Goal: Task Accomplishment & Management: Manage account settings

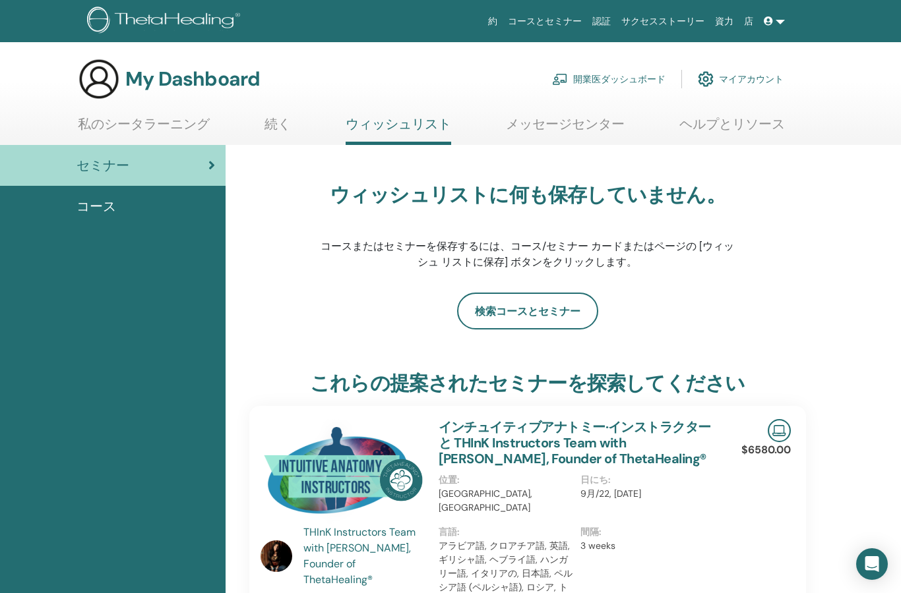
click at [609, 19] on link "認証" at bounding box center [601, 21] width 29 height 24
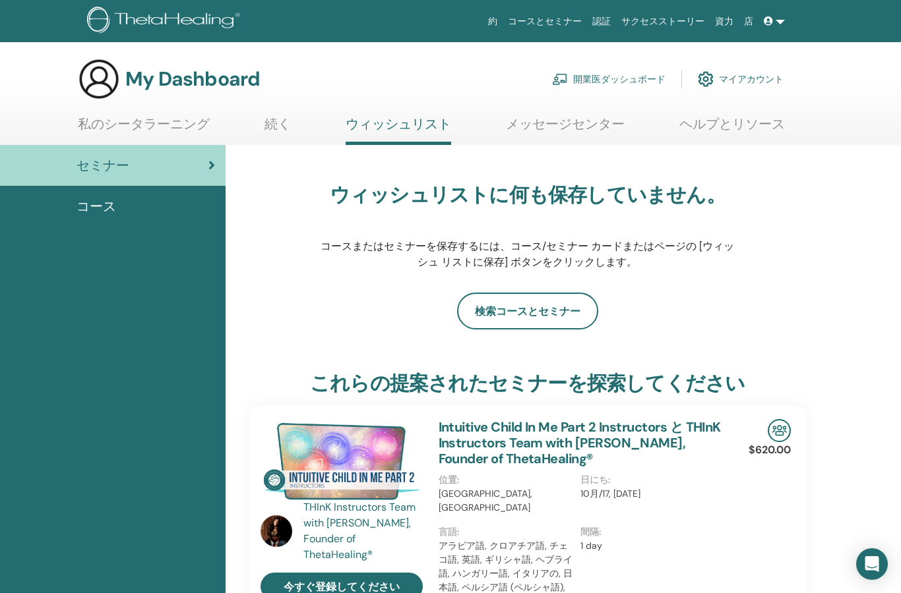
click at [712, 74] on img at bounding box center [706, 79] width 16 height 22
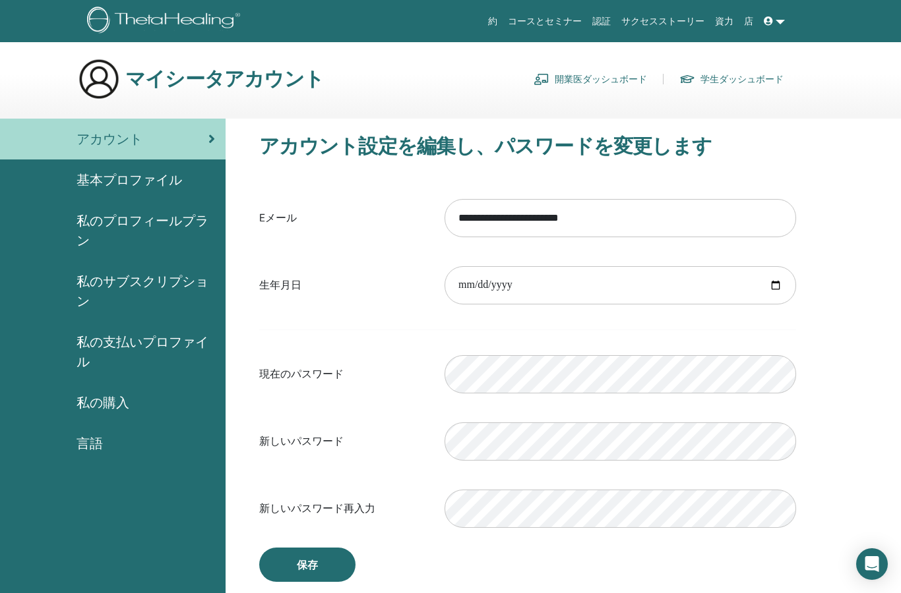
click at [156, 217] on span "私のプロフィールプラン" at bounding box center [145, 231] width 138 height 40
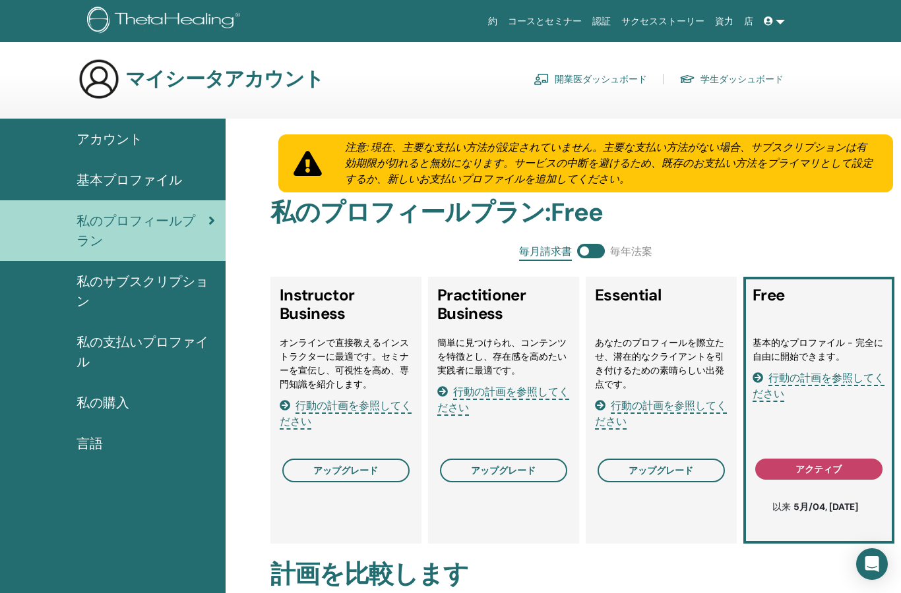
click at [120, 409] on span "私の購入" at bounding box center [102, 403] width 53 height 20
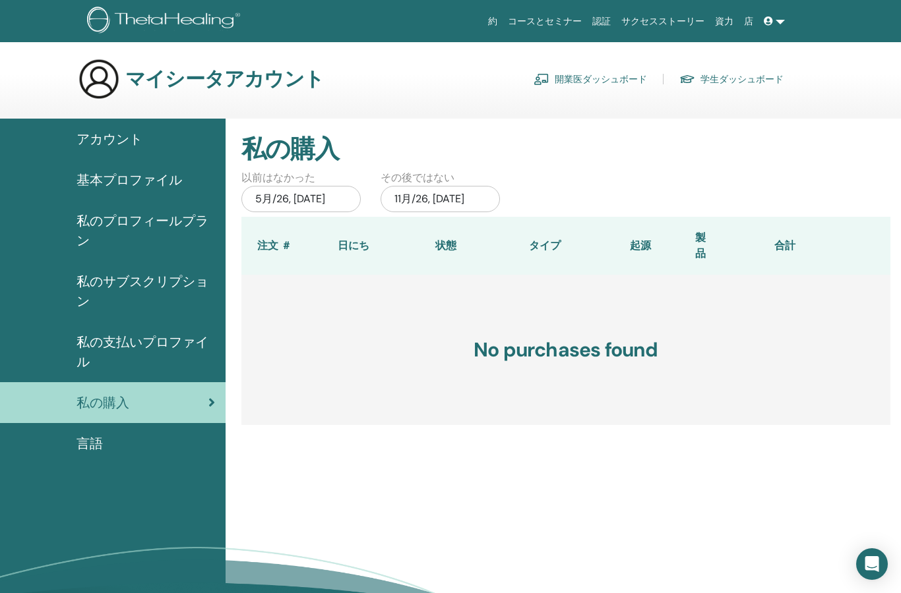
click at [142, 144] on span "アカウント" at bounding box center [109, 139] width 66 height 20
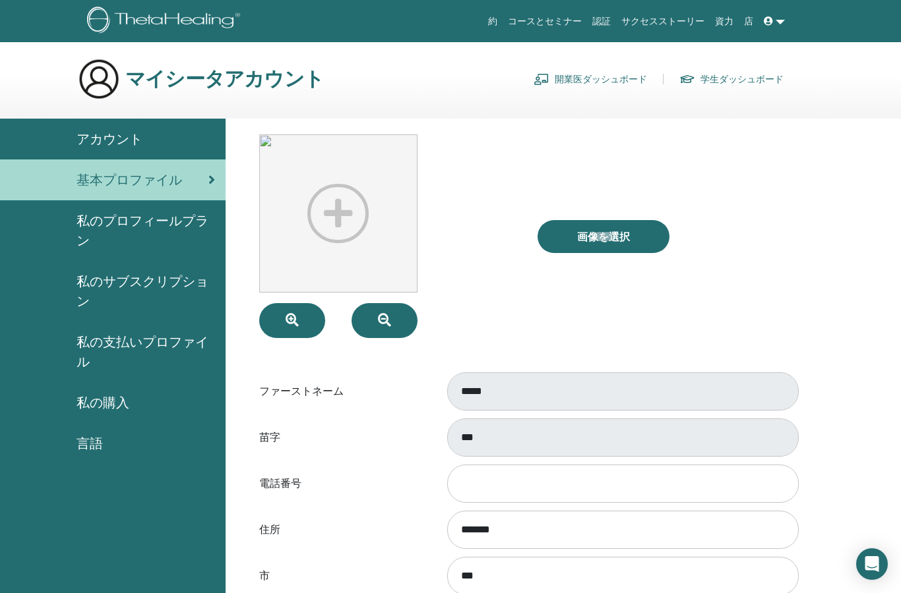
click at [127, 345] on span "私の支払いプロファイル" at bounding box center [145, 352] width 138 height 40
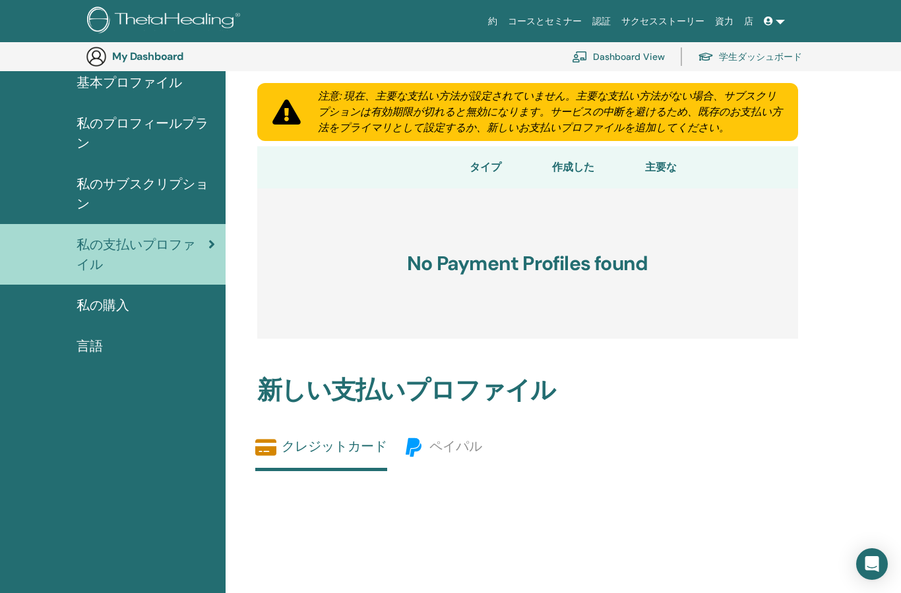
scroll to position [137, 0]
